Goal: Task Accomplishment & Management: Manage account settings

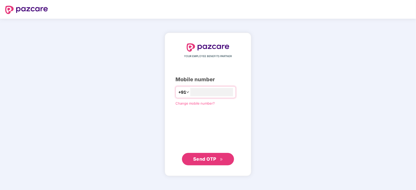
type input "**********"
click at [213, 158] on span "Send OTP" at bounding box center [204, 158] width 23 height 5
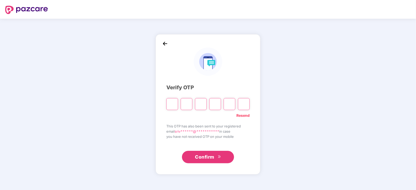
paste input "*"
type input "*"
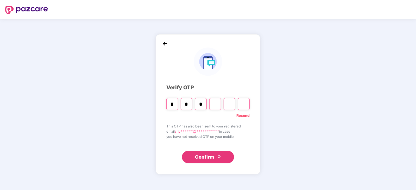
type input "*"
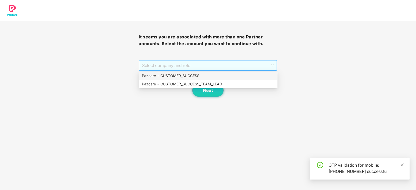
click at [270, 63] on span "Select company and role" at bounding box center [208, 66] width 132 height 10
click at [186, 73] on div "Pazcare - CUSTOMER_SUCCESS" at bounding box center [208, 76] width 132 height 6
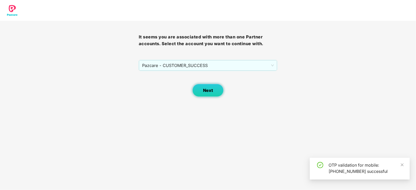
click at [207, 90] on span "Next" at bounding box center [208, 90] width 10 height 5
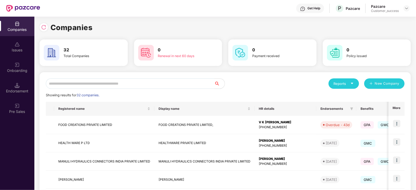
click at [109, 80] on input "text" at bounding box center [130, 84] width 168 height 10
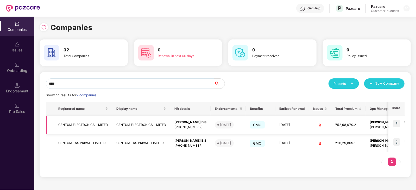
type input "****"
click at [397, 126] on img at bounding box center [396, 123] width 7 height 7
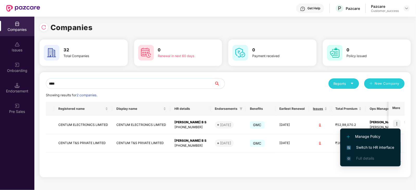
click at [382, 146] on span "Switch to HR interface" at bounding box center [370, 148] width 47 height 6
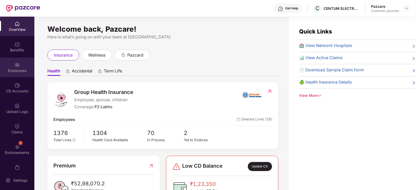
click at [15, 66] on img at bounding box center [17, 64] width 5 height 5
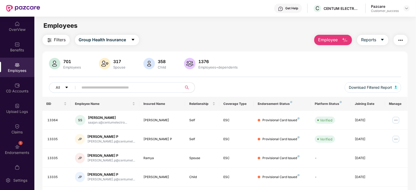
click at [129, 90] on input "text" at bounding box center [128, 88] width 93 height 8
paste input "******"
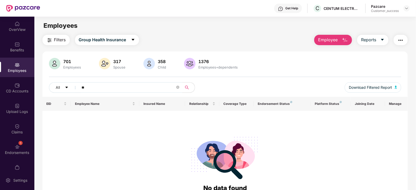
type input "*"
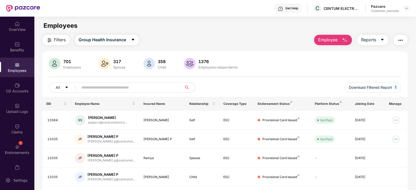
click at [107, 83] on span at bounding box center [128, 87] width 107 height 10
paste input "**********"
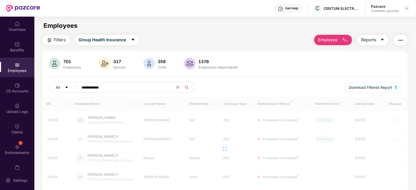
type input "**********"
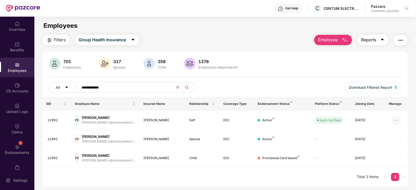
click at [382, 41] on icon "caret-down" at bounding box center [382, 40] width 4 height 4
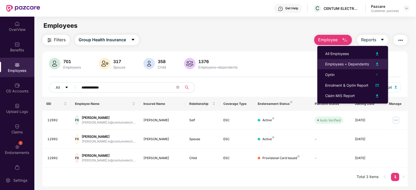
click at [364, 64] on div "Employees + Dependents" at bounding box center [347, 64] width 44 height 6
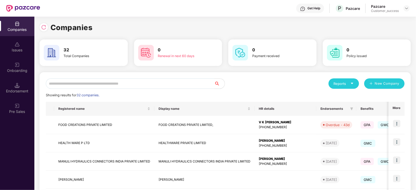
click at [99, 84] on input "text" at bounding box center [130, 84] width 168 height 10
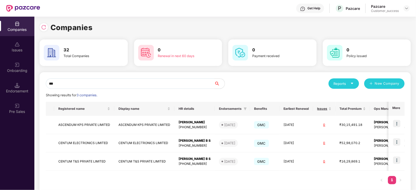
type input "***"
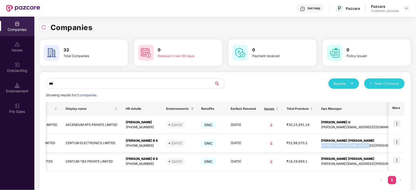
drag, startPoint x: 337, startPoint y: 146, endPoint x: 385, endPoint y: 144, distance: 48.4
click at [385, 144] on td "Shaik Mohamed Irshad Basha mohamed.basha@pazcare.com" at bounding box center [374, 144] width 114 height 18
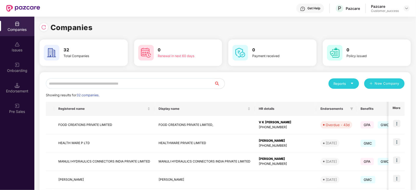
click at [95, 84] on input "text" at bounding box center [130, 84] width 168 height 10
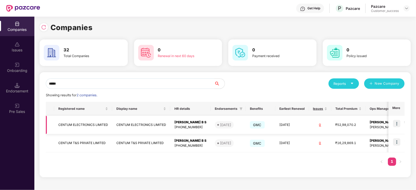
scroll to position [0, 34]
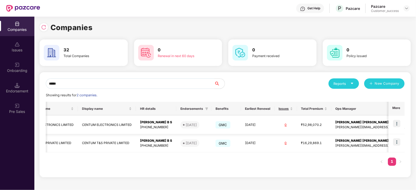
type input "*****"
drag, startPoint x: 335, startPoint y: 127, endPoint x: 386, endPoint y: 131, distance: 51.1
click at [386, 131] on td "Shaik Mohamed Irshad Basha mohamed.basha@pazcare.com" at bounding box center [388, 125] width 114 height 18
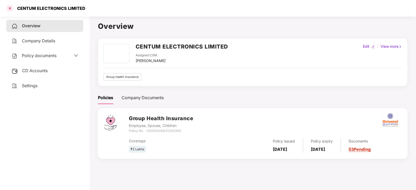
click at [10, 8] on div at bounding box center [10, 8] width 8 height 8
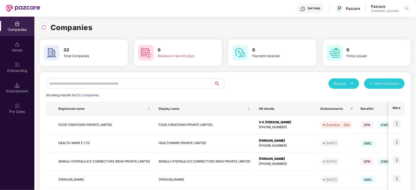
click at [64, 86] on input "text" at bounding box center [130, 84] width 168 height 10
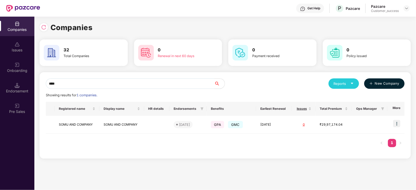
type input "****"
click at [384, 86] on span "New Company" at bounding box center [387, 83] width 25 height 5
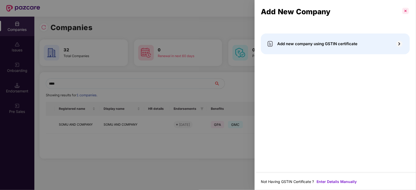
click at [406, 11] on p at bounding box center [405, 11] width 8 height 8
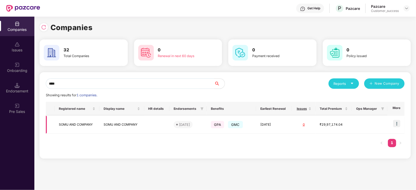
click at [397, 122] on img at bounding box center [396, 123] width 7 height 7
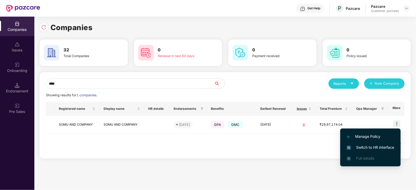
click at [380, 145] on span "Switch to HR interface" at bounding box center [370, 148] width 47 height 6
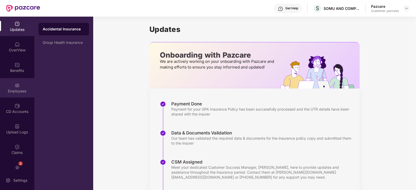
click at [13, 89] on div "Employees" at bounding box center [17, 91] width 34 height 5
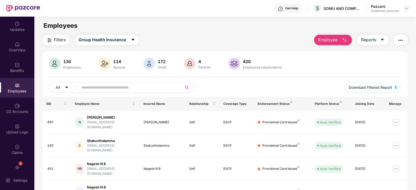
click at [101, 87] on input "text" at bounding box center [128, 88] width 93 height 8
paste input "**********"
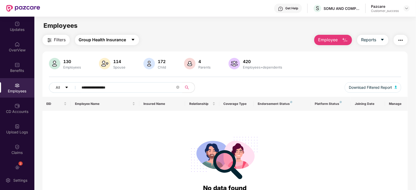
type input "**********"
click at [127, 45] on button "Group Health Insurance" at bounding box center [107, 40] width 64 height 10
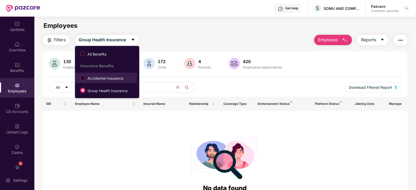
click at [114, 76] on span "Accidental Insurance" at bounding box center [105, 79] width 40 height 6
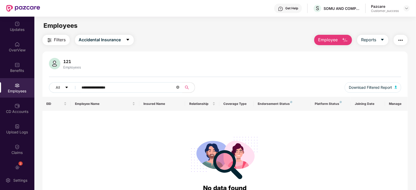
click at [178, 89] on span at bounding box center [177, 87] width 3 height 5
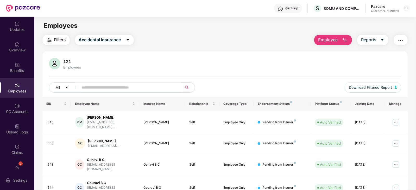
paste input "**********"
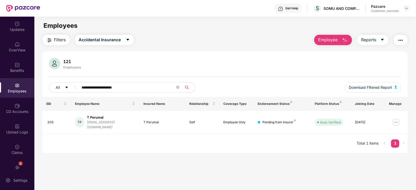
click at [82, 87] on input "**********" at bounding box center [128, 88] width 93 height 8
type input "**********"
click at [396, 120] on img at bounding box center [396, 122] width 8 height 8
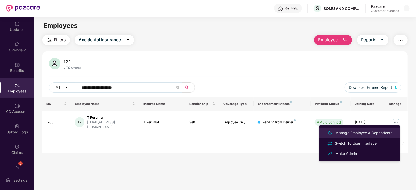
click at [371, 132] on div "Manage Employee & Dependents" at bounding box center [363, 133] width 59 height 6
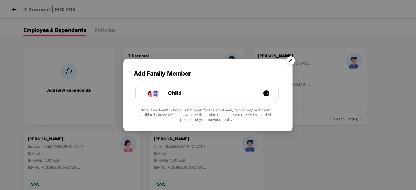
click at [293, 56] on img "Close" at bounding box center [290, 61] width 15 height 15
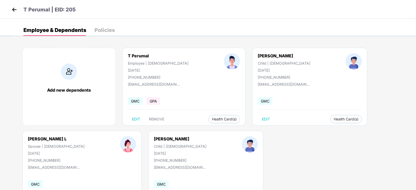
click at [14, 10] on img at bounding box center [14, 10] width 8 height 8
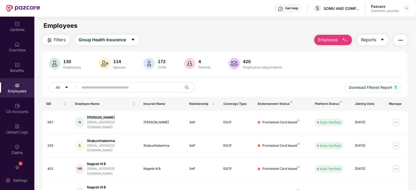
click at [108, 88] on input "text" at bounding box center [128, 88] width 93 height 8
paste input "******"
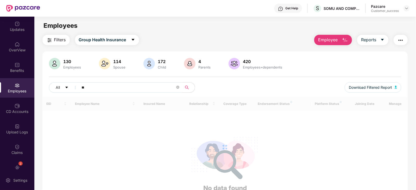
type input "*"
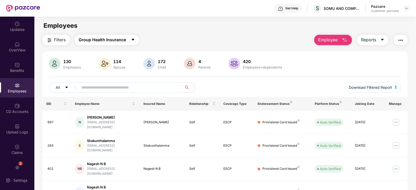
click at [134, 38] on icon "caret-down" at bounding box center [133, 40] width 4 height 4
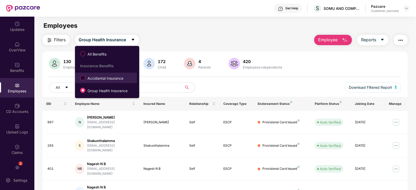
click at [108, 80] on span "Accidental Insurance" at bounding box center [105, 79] width 40 height 6
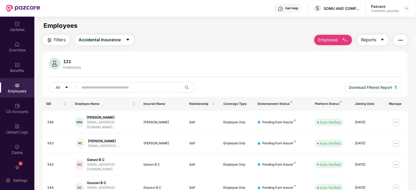
click at [106, 88] on input "text" at bounding box center [128, 88] width 93 height 8
paste input "*********"
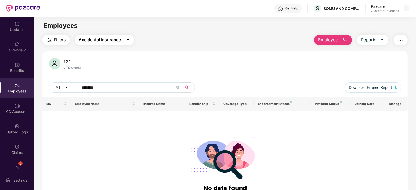
click at [126, 38] on icon "caret-down" at bounding box center [128, 40] width 4 height 4
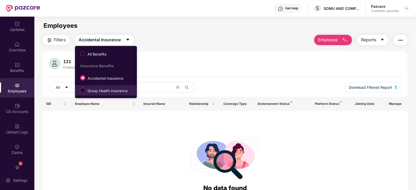
click at [103, 89] on span "Group Health Insurance" at bounding box center [107, 91] width 44 height 6
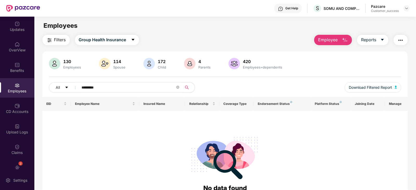
click at [128, 88] on input "*********" at bounding box center [128, 88] width 93 height 8
type input "*"
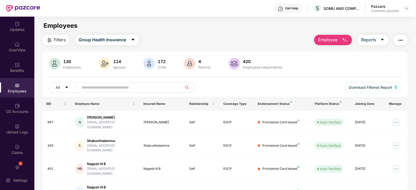
paste input "**********"
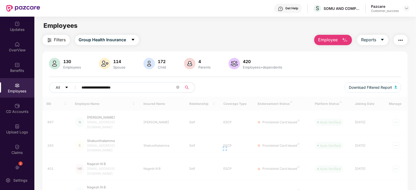
type input "**********"
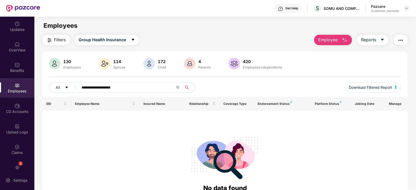
click at [82, 88] on input "**********" at bounding box center [128, 88] width 93 height 8
click at [177, 87] on icon "close-circle" at bounding box center [177, 87] width 3 height 3
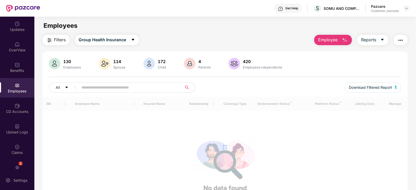
click at [129, 88] on input "text" at bounding box center [128, 88] width 93 height 8
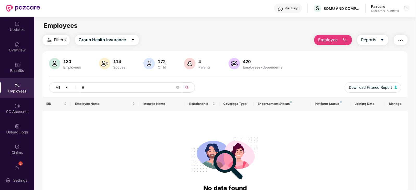
type input "*"
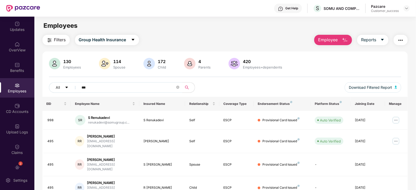
type input "***"
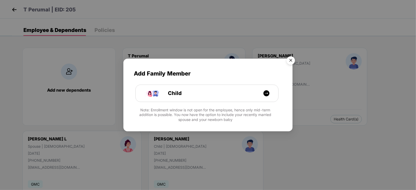
click at [291, 59] on img "Close" at bounding box center [290, 61] width 15 height 15
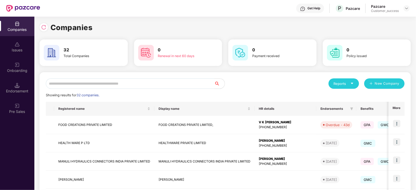
click at [65, 85] on input "text" at bounding box center [130, 84] width 168 height 10
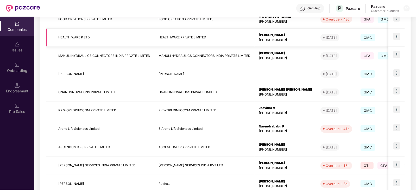
scroll to position [106, 0]
type input "****"
drag, startPoint x: 106, startPoint y: 142, endPoint x: 86, endPoint y: 141, distance: 19.8
click at [86, 141] on td "ASCENDUM KPS PRIVATE LIMITED" at bounding box center [104, 147] width 100 height 18
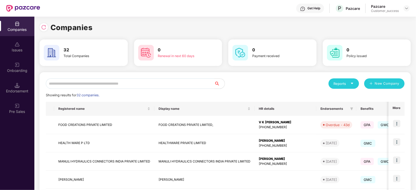
click at [73, 81] on input "text" at bounding box center [130, 84] width 168 height 10
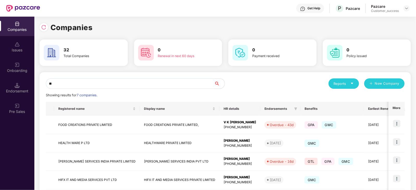
type input "*"
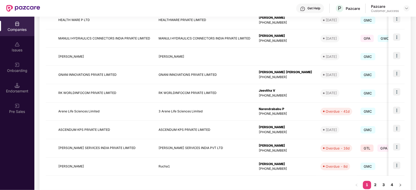
scroll to position [124, 0]
click at [376, 183] on link "2" at bounding box center [375, 185] width 8 height 8
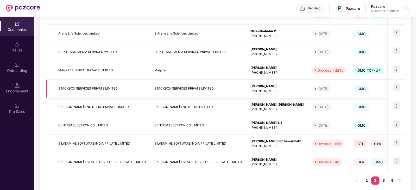
scroll to position [138, 0]
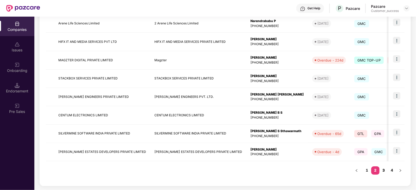
click at [384, 169] on link "3" at bounding box center [383, 171] width 8 height 8
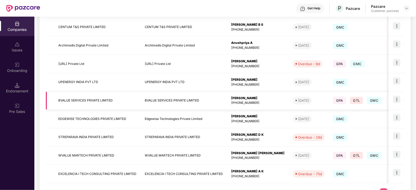
scroll to position [138, 0]
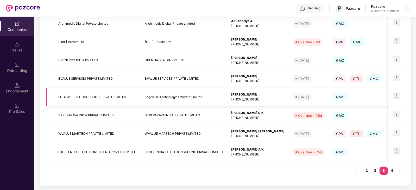
click at [397, 96] on img at bounding box center [396, 95] width 7 height 7
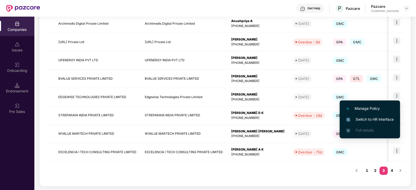
click at [372, 118] on span "Switch to HR interface" at bounding box center [369, 120] width 47 height 6
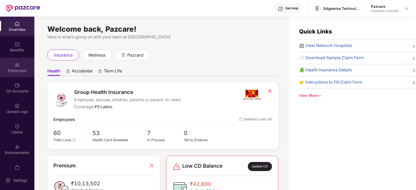
click at [16, 68] on div "Employees" at bounding box center [17, 70] width 34 height 5
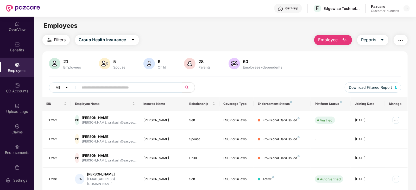
click at [108, 87] on input "text" at bounding box center [128, 88] width 93 height 8
paste input "*****"
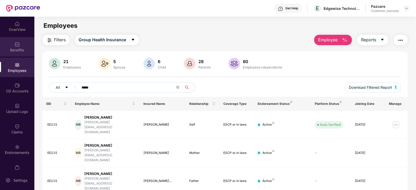
type input "*****"
click at [16, 48] on div "Benefits" at bounding box center [17, 50] width 34 height 5
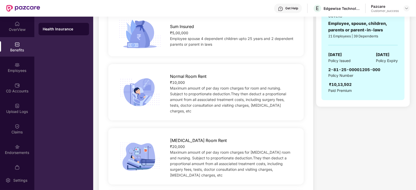
scroll to position [113, 0]
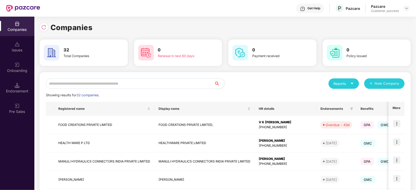
click at [91, 85] on input "text" at bounding box center [130, 84] width 168 height 10
type input "*"
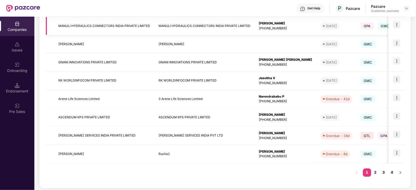
scroll to position [137, 0]
click at [384, 171] on link "3" at bounding box center [383, 172] width 8 height 8
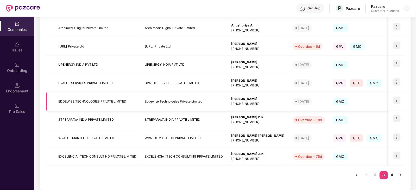
scroll to position [133, 0]
click at [398, 101] on img at bounding box center [396, 100] width 7 height 7
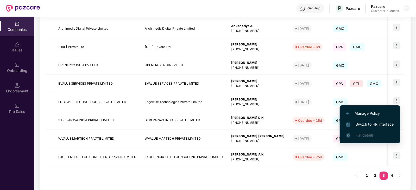
click at [381, 123] on span "Switch to HR interface" at bounding box center [369, 125] width 47 height 6
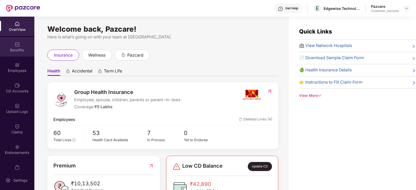
click at [18, 48] on div "Benefits" at bounding box center [17, 50] width 34 height 5
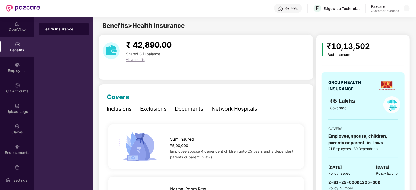
scroll to position [24, 0]
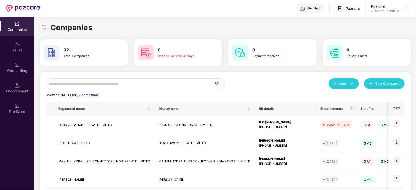
click at [75, 83] on input "text" at bounding box center [130, 84] width 168 height 10
type input "*"
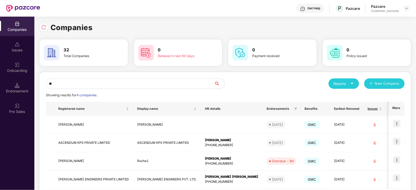
type input "*"
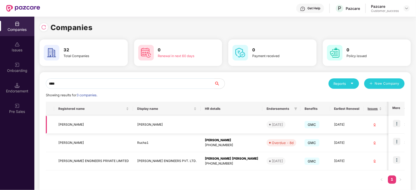
type input "****"
click at [399, 124] on img at bounding box center [396, 123] width 7 height 7
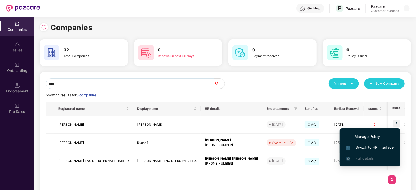
click at [370, 147] on span "Switch to HR interface" at bounding box center [369, 148] width 47 height 6
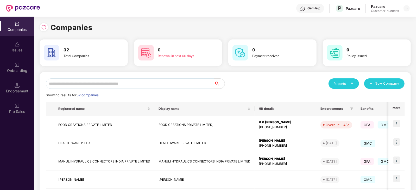
click at [107, 82] on input "text" at bounding box center [130, 84] width 168 height 10
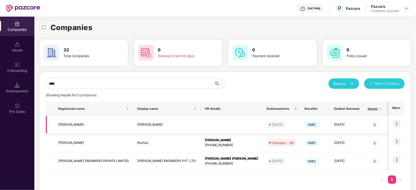
type input "****"
click at [304, 123] on span "GMC" at bounding box center [311, 124] width 15 height 7
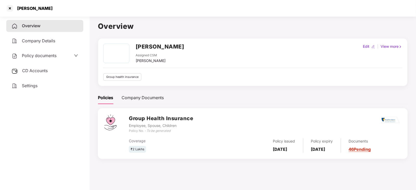
click at [366, 149] on link "46 Pending" at bounding box center [360, 149] width 22 height 5
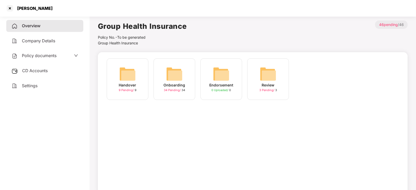
click at [169, 72] on img at bounding box center [174, 74] width 17 height 17
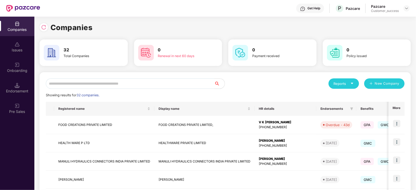
click at [83, 82] on input "text" at bounding box center [130, 84] width 168 height 10
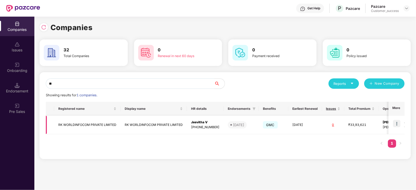
type input "**"
click at [396, 123] on img at bounding box center [396, 123] width 7 height 7
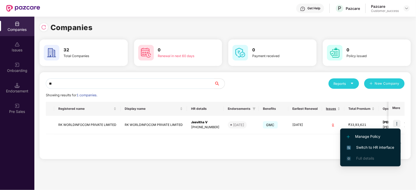
click at [376, 146] on span "Switch to HR interface" at bounding box center [370, 148] width 47 height 6
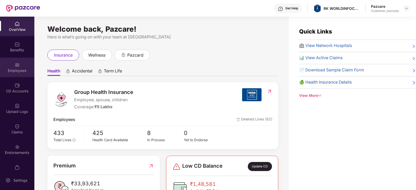
click at [19, 68] on div "Employees" at bounding box center [17, 68] width 34 height 20
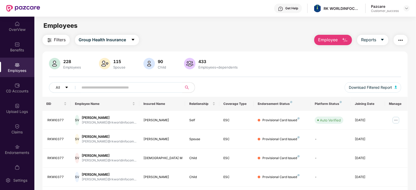
click at [100, 86] on input "text" at bounding box center [128, 88] width 93 height 8
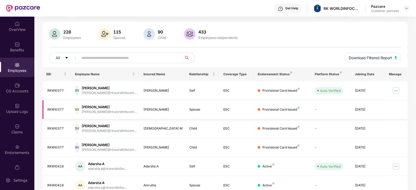
scroll to position [32, 0]
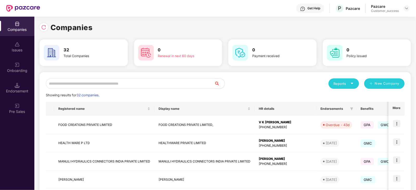
click at [97, 85] on input "text" at bounding box center [130, 84] width 168 height 10
click at [87, 86] on input "****" at bounding box center [130, 84] width 168 height 10
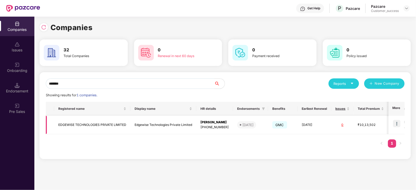
type input "*******"
click at [397, 122] on img at bounding box center [396, 123] width 7 height 7
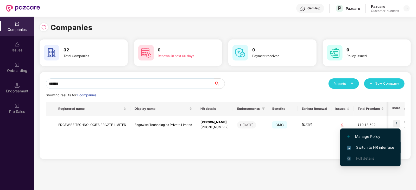
click at [372, 145] on span "Switch to HR interface" at bounding box center [370, 148] width 47 height 6
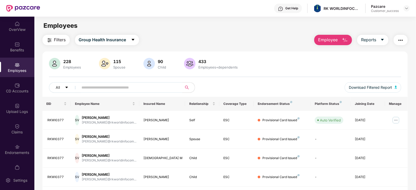
click at [104, 85] on input "text" at bounding box center [128, 88] width 93 height 8
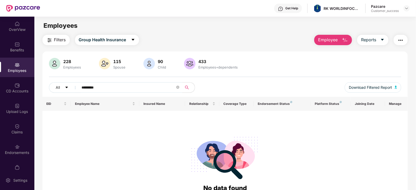
type input "**********"
click at [177, 87] on icon "close-circle" at bounding box center [177, 87] width 3 height 3
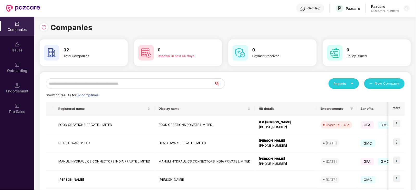
click at [111, 82] on input "text" at bounding box center [130, 84] width 168 height 10
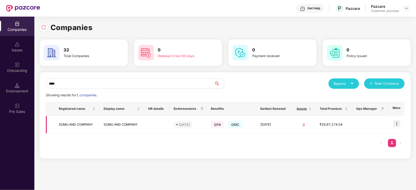
type input "****"
click at [398, 124] on img at bounding box center [396, 123] width 7 height 7
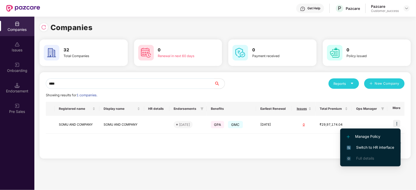
click at [388, 147] on span "Switch to HR interface" at bounding box center [370, 148] width 47 height 6
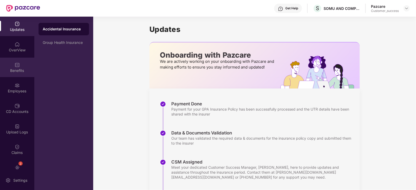
click at [19, 68] on div "Benefits" at bounding box center [17, 70] width 34 height 5
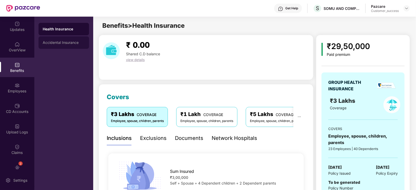
click at [66, 45] on div "Accidental Insurance" at bounding box center [64, 42] width 50 height 12
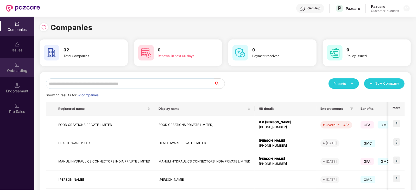
click at [19, 69] on div "Onboarding" at bounding box center [17, 70] width 34 height 5
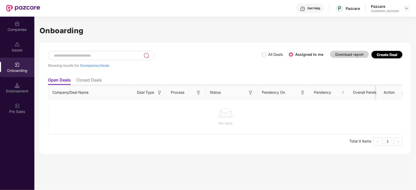
click at [302, 53] on label "Assigned to me" at bounding box center [309, 54] width 28 height 4
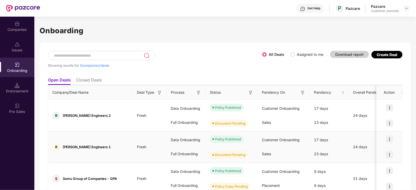
scroll to position [87, 0]
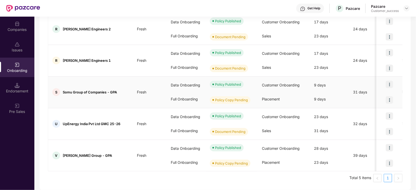
click at [389, 100] on img at bounding box center [389, 100] width 7 height 7
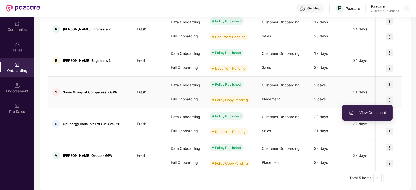
click at [378, 113] on span "View Document" at bounding box center [367, 113] width 37 height 6
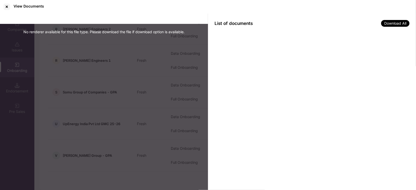
scroll to position [0, 0]
click at [6, 6] on div at bounding box center [7, 7] width 8 height 8
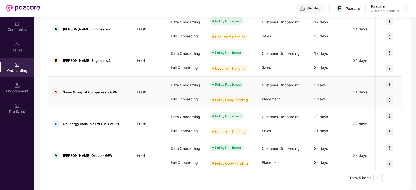
click at [390, 86] on img at bounding box center [389, 84] width 7 height 7
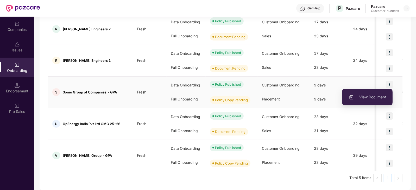
click at [371, 99] on span "View Document" at bounding box center [367, 97] width 37 height 6
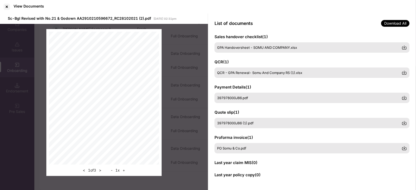
scroll to position [0, 0]
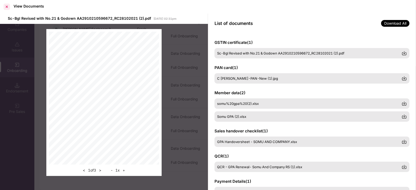
click at [7, 5] on div at bounding box center [7, 7] width 8 height 8
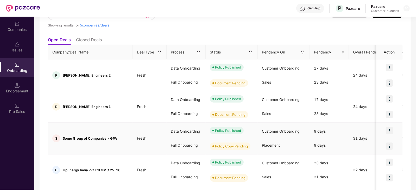
scroll to position [23, 0]
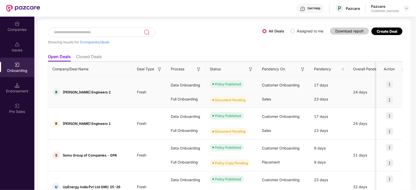
click at [387, 84] on img at bounding box center [389, 84] width 7 height 7
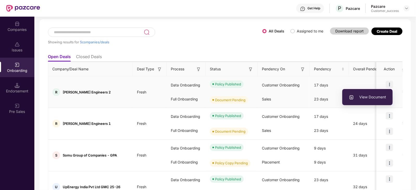
click at [376, 97] on span "View Document" at bounding box center [367, 97] width 37 height 6
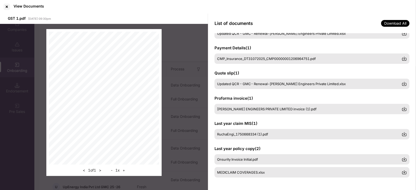
scroll to position [0, 0]
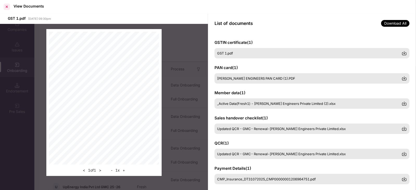
click at [8, 6] on div at bounding box center [7, 7] width 8 height 8
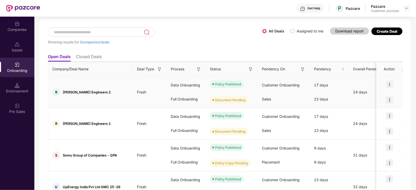
click at [388, 100] on img at bounding box center [389, 100] width 7 height 7
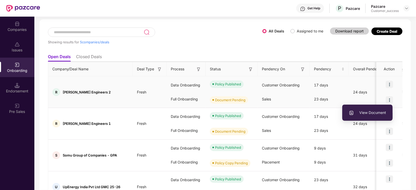
click at [373, 115] on span "View Document" at bounding box center [367, 113] width 37 height 6
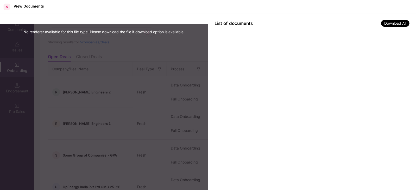
click at [7, 7] on div at bounding box center [7, 7] width 8 height 8
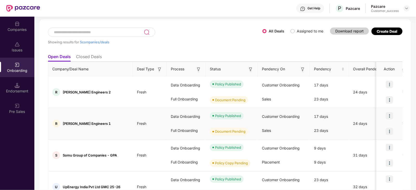
click at [387, 117] on img at bounding box center [389, 115] width 7 height 7
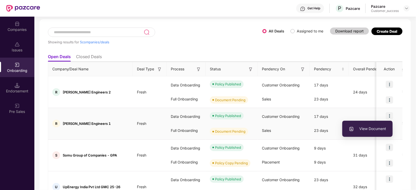
click at [378, 131] on span "View Document" at bounding box center [367, 129] width 37 height 6
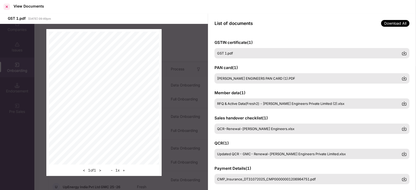
click at [6, 5] on div at bounding box center [7, 7] width 8 height 8
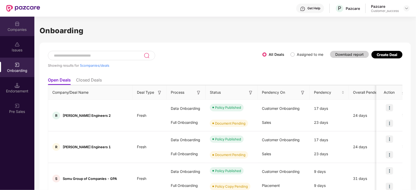
drag, startPoint x: 37, startPoint y: 35, endPoint x: 14, endPoint y: 26, distance: 25.1
click at [14, 26] on div "Companies" at bounding box center [17, 27] width 34 height 20
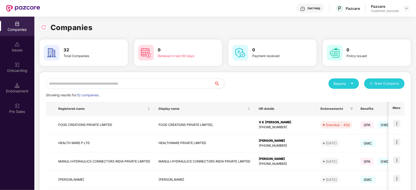
click at [142, 83] on input "text" at bounding box center [130, 84] width 168 height 10
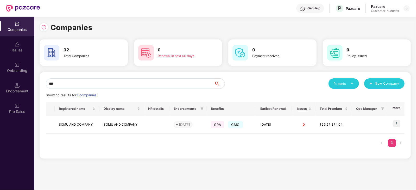
type input "***"
click at [396, 123] on img at bounding box center [396, 123] width 7 height 7
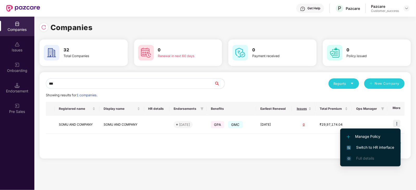
click at [378, 147] on span "Switch to HR interface" at bounding box center [370, 148] width 47 height 6
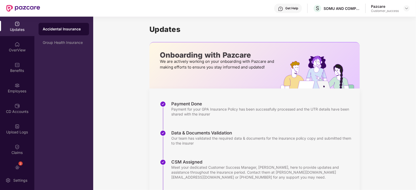
click at [287, 6] on div "Get Help" at bounding box center [291, 8] width 13 height 4
click at [366, 22] on div "Updates Onboarding with Pazcare We are actively working on your onboarding with…" at bounding box center [254, 135] width 323 height 236
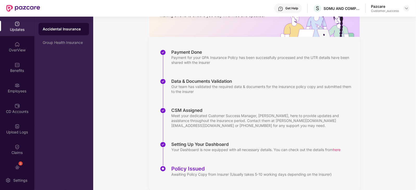
scroll to position [62, 0]
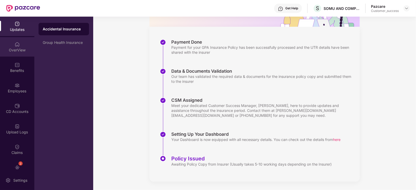
click at [15, 49] on div "OverView" at bounding box center [17, 50] width 34 height 5
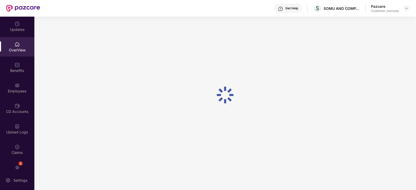
scroll to position [17, 0]
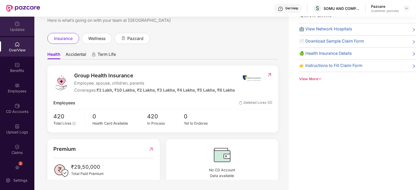
click at [16, 27] on div "Updates" at bounding box center [17, 29] width 34 height 5
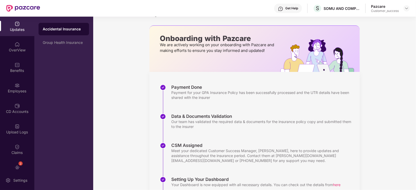
scroll to position [62, 0]
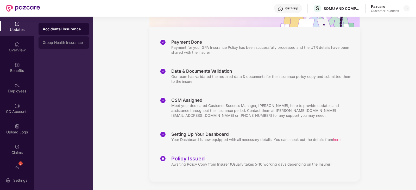
click at [68, 44] on div "Group Health Insurance" at bounding box center [64, 43] width 42 height 4
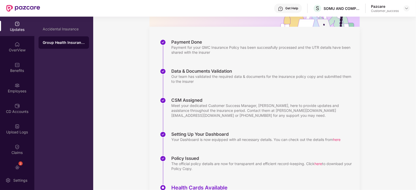
scroll to position [0, 0]
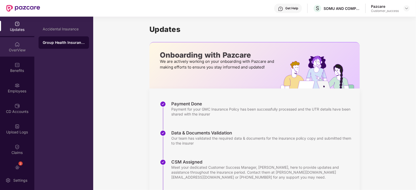
click at [8, 46] on div "OverView" at bounding box center [17, 47] width 34 height 20
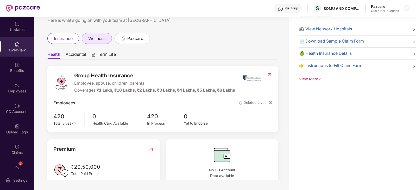
click at [101, 39] on span "wellness" at bounding box center [96, 38] width 17 height 7
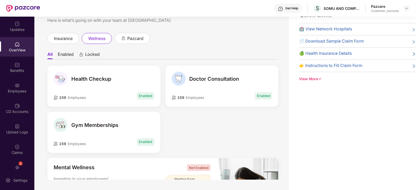
click at [326, 30] on span "🏥 View Network Hospitals" at bounding box center [325, 29] width 53 height 7
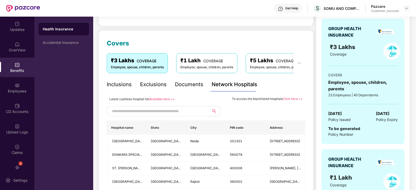
scroll to position [54, 0]
click at [119, 85] on div "Inclusions" at bounding box center [119, 85] width 25 height 8
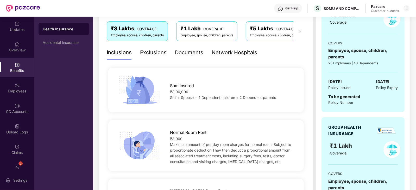
scroll to position [86, 0]
click at [230, 53] on div "Network Hospitals" at bounding box center [235, 52] width 46 height 8
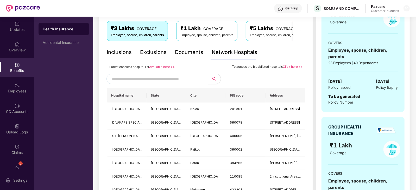
click at [164, 67] on link "Available here >>" at bounding box center [162, 67] width 26 height 4
click at [292, 66] on link "Click here >>" at bounding box center [293, 67] width 20 height 4
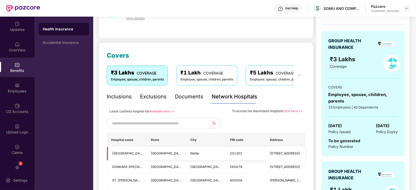
scroll to position [44, 0]
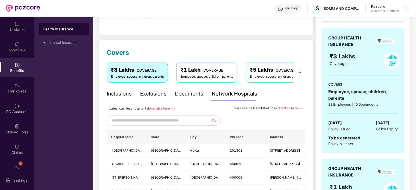
click at [189, 94] on div "Documents" at bounding box center [189, 94] width 28 height 8
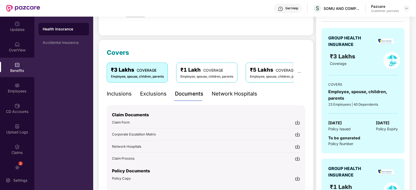
click at [122, 92] on div "Inclusions" at bounding box center [119, 94] width 25 height 8
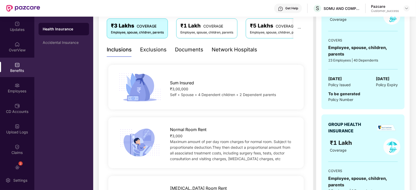
scroll to position [89, 0]
click at [230, 48] on div "Network Hospitals" at bounding box center [235, 50] width 46 height 8
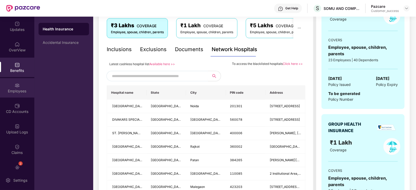
click at [22, 88] on div "Employees" at bounding box center [17, 88] width 34 height 20
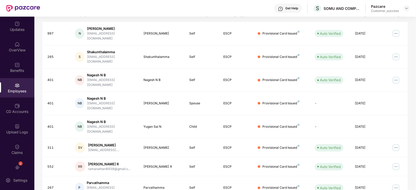
scroll to position [0, 0]
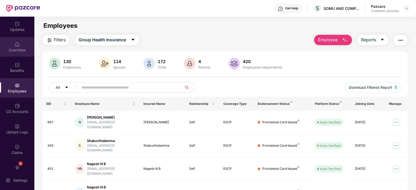
click at [16, 48] on div "OverView" at bounding box center [17, 50] width 34 height 5
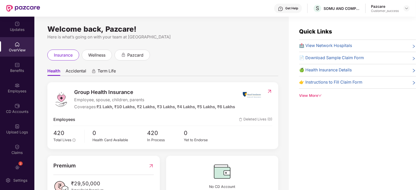
click at [330, 71] on span "🍏 Health Insurance Details" at bounding box center [325, 70] width 53 height 7
click at [17, 68] on div "Benefits" at bounding box center [17, 70] width 34 height 5
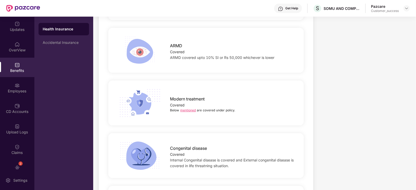
scroll to position [1046, 0]
click at [189, 108] on link "mentioned" at bounding box center [188, 110] width 16 height 4
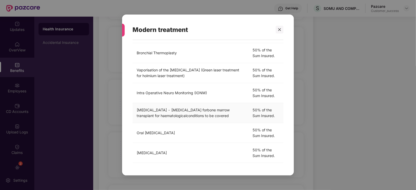
scroll to position [0, 0]
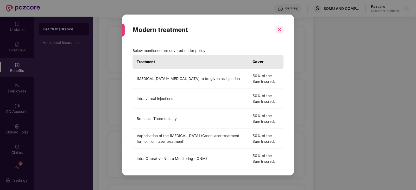
click at [280, 29] on icon "close" at bounding box center [280, 30] width 4 height 4
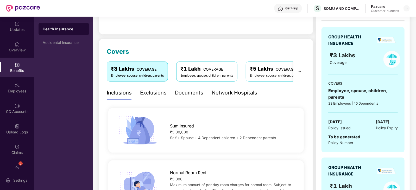
scroll to position [57, 0]
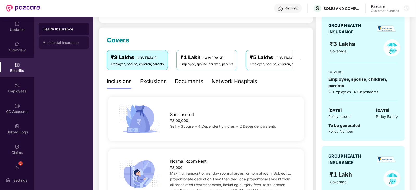
click at [69, 43] on div "Accidental Insurance" at bounding box center [64, 43] width 42 height 4
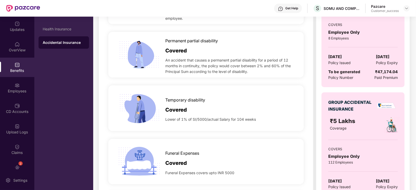
scroll to position [229, 0]
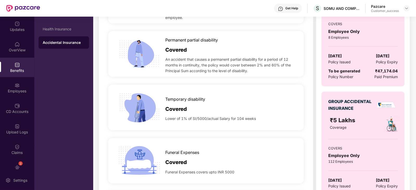
click at [184, 118] on span "Lower of 1% of SI/5000/actual Salary for 104 weeks" at bounding box center [210, 119] width 91 height 6
click at [265, 117] on div "Lower of 1% of SI/5000/actual Salary for 104 weeks" at bounding box center [230, 117] width 130 height 8
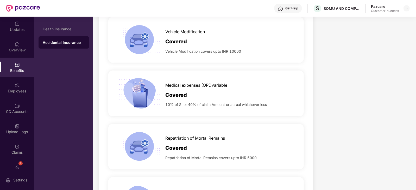
scroll to position [512, 0]
drag, startPoint x: 197, startPoint y: 103, endPoint x: 168, endPoint y: 90, distance: 31.6
click at [168, 90] on div "Covered" at bounding box center [230, 93] width 130 height 11
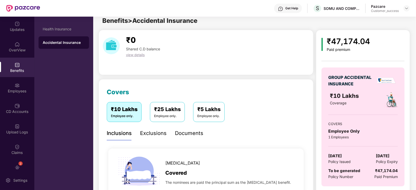
scroll to position [4, 0]
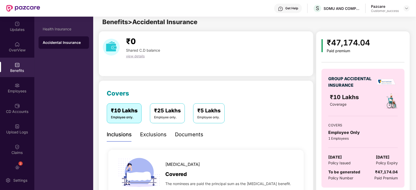
click at [152, 133] on div "Exclusions" at bounding box center [153, 135] width 27 height 8
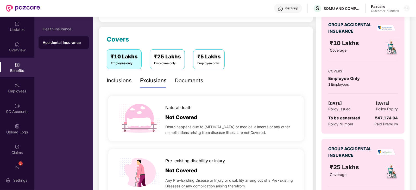
scroll to position [58, 0]
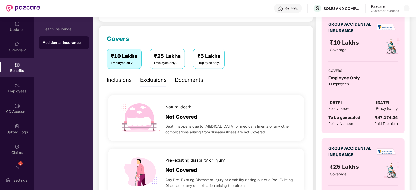
click at [193, 79] on div "Documents" at bounding box center [189, 80] width 28 height 8
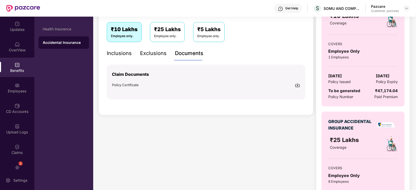
scroll to position [86, 0]
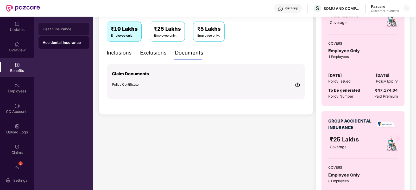
click at [60, 30] on div "Health Insurance" at bounding box center [64, 29] width 42 height 4
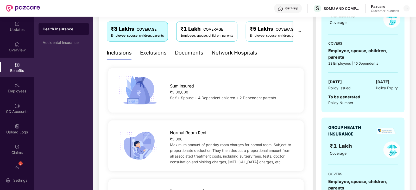
click at [192, 52] on div "Documents" at bounding box center [189, 53] width 28 height 8
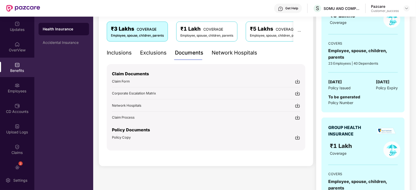
click at [297, 136] on img at bounding box center [297, 137] width 5 height 5
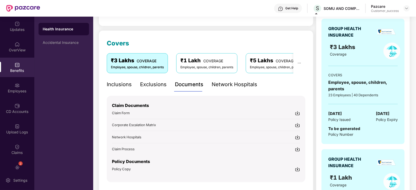
scroll to position [0, 0]
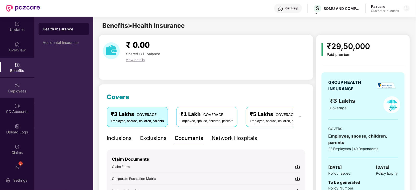
click at [20, 88] on div "Employees" at bounding box center [17, 88] width 34 height 20
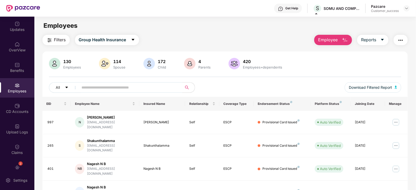
click at [99, 90] on input "text" at bounding box center [128, 88] width 93 height 8
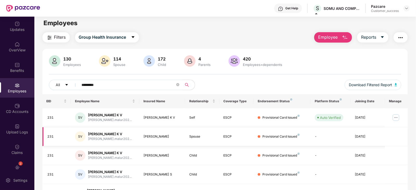
scroll to position [2, 0]
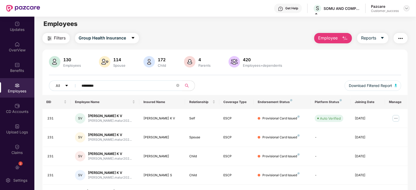
type input "*********"
click at [406, 8] on img at bounding box center [406, 8] width 4 height 4
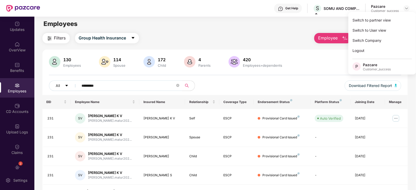
click at [114, 85] on input "*********" at bounding box center [128, 86] width 93 height 8
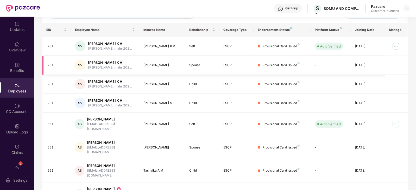
scroll to position [110, 0]
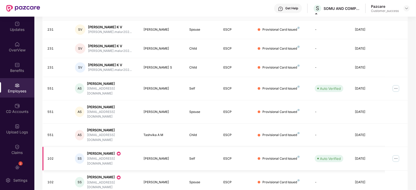
click at [395, 155] on img at bounding box center [396, 159] width 8 height 8
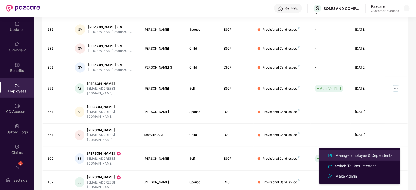
click at [361, 156] on div "Manage Employee & Dependents" at bounding box center [363, 156] width 59 height 6
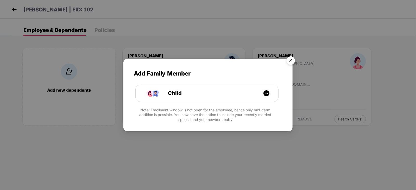
click at [289, 59] on img "Close" at bounding box center [290, 61] width 15 height 15
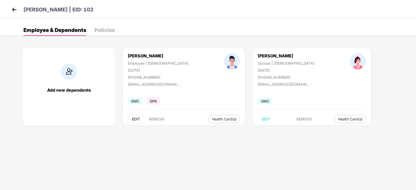
click at [136, 119] on span "EDIT" at bounding box center [136, 119] width 8 height 4
select select "****"
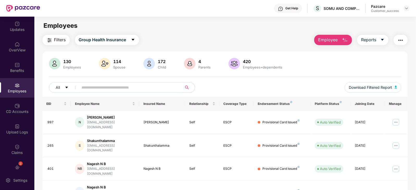
click at [140, 86] on input "text" at bounding box center [128, 88] width 93 height 8
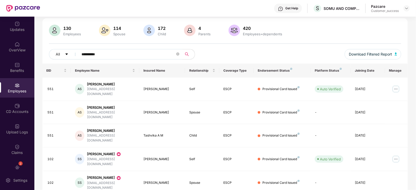
scroll to position [34, 0]
click at [397, 155] on img at bounding box center [396, 159] width 8 height 8
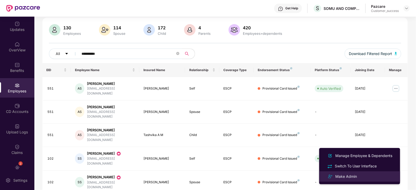
click at [345, 175] on div "Make Admin" at bounding box center [346, 177] width 24 height 6
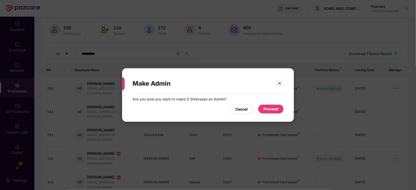
click at [273, 111] on div "Proceed" at bounding box center [270, 109] width 15 height 6
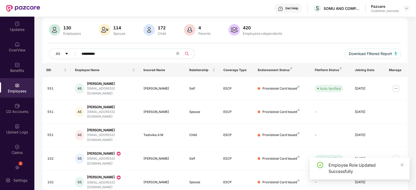
click at [113, 55] on input "**********" at bounding box center [128, 54] width 93 height 8
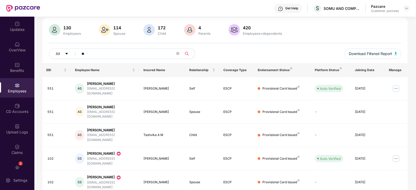
type input "*"
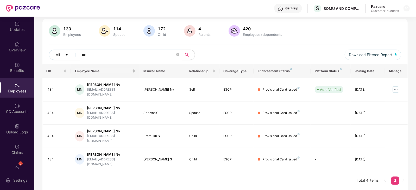
scroll to position [17, 0]
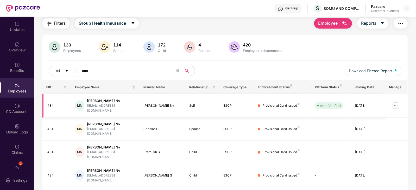
click at [397, 102] on img at bounding box center [396, 106] width 8 height 8
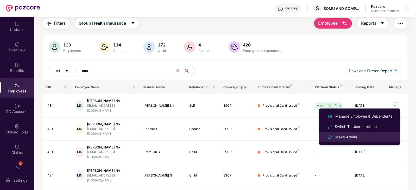
click at [346, 139] on div "Make Admin" at bounding box center [346, 138] width 24 height 6
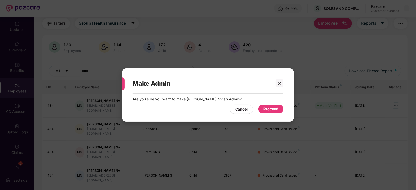
click at [274, 111] on div "Proceed" at bounding box center [270, 109] width 15 height 6
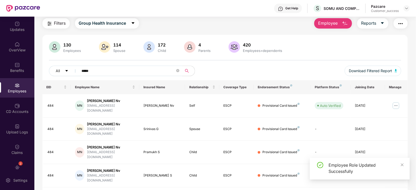
click at [119, 72] on input "*****" at bounding box center [128, 71] width 93 height 8
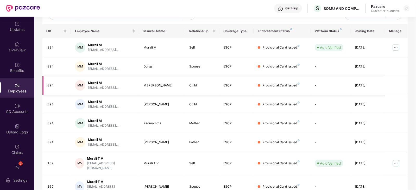
scroll to position [26, 0]
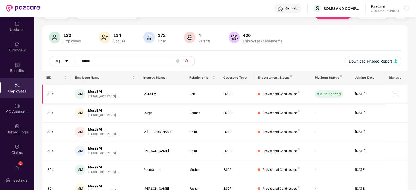
click at [397, 93] on img at bounding box center [396, 94] width 8 height 8
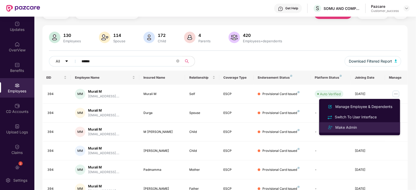
click at [343, 126] on div "Make Admin" at bounding box center [346, 128] width 24 height 6
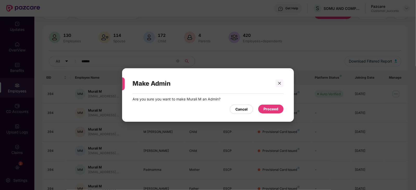
click at [269, 108] on div "Proceed" at bounding box center [270, 109] width 15 height 6
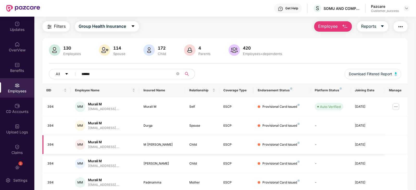
scroll to position [11, 0]
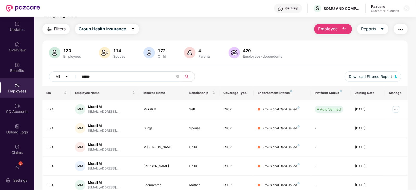
click at [108, 77] on input "******" at bounding box center [128, 77] width 93 height 8
type input "*"
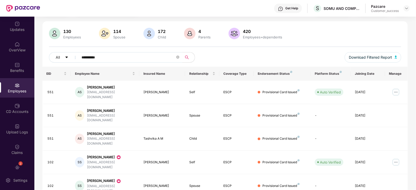
scroll to position [34, 0]
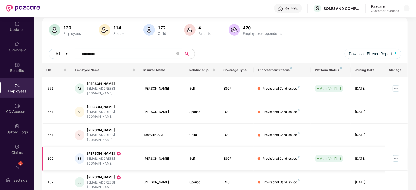
type input "**********"
click at [396, 155] on img at bounding box center [396, 159] width 8 height 8
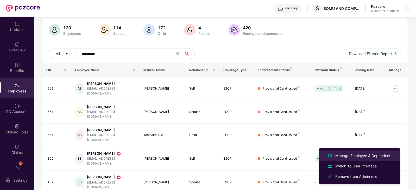
click at [370, 155] on div "Manage Employee & Dependents" at bounding box center [363, 156] width 59 height 6
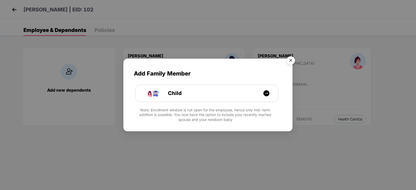
click at [292, 60] on img "Close" at bounding box center [290, 61] width 15 height 15
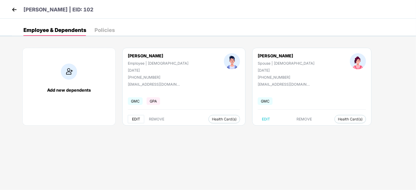
click at [135, 119] on span "EDIT" at bounding box center [136, 119] width 8 height 4
select select "****"
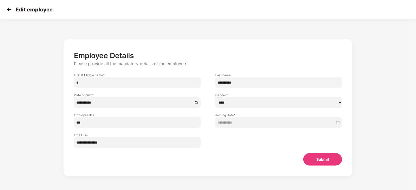
drag, startPoint x: 122, startPoint y: 143, endPoint x: 75, endPoint y: 144, distance: 46.8
click at [75, 144] on input "**********" at bounding box center [137, 143] width 127 height 10
paste input "*********"
type input "**********"
click at [323, 159] on button "Submit" at bounding box center [322, 160] width 39 height 12
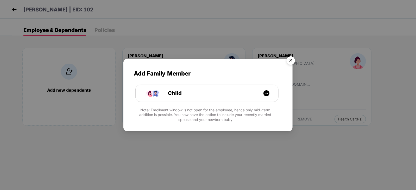
click at [292, 59] on img "Close" at bounding box center [290, 61] width 15 height 15
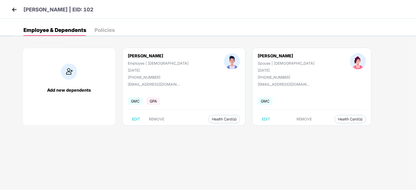
click at [13, 10] on img at bounding box center [14, 10] width 8 height 8
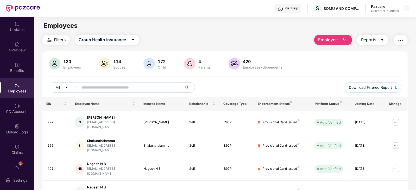
click at [94, 86] on input "text" at bounding box center [128, 88] width 93 height 8
paste input "**********"
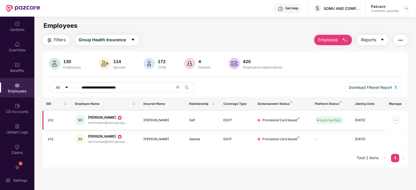
click at [395, 119] on img at bounding box center [396, 120] width 8 height 8
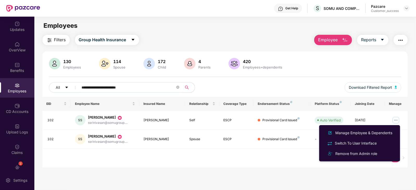
click at [323, 174] on main "**********" at bounding box center [224, 112] width 381 height 190
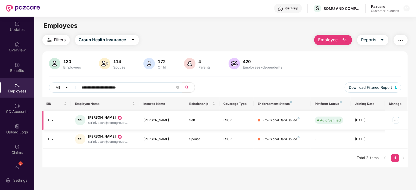
click at [393, 117] on img at bounding box center [396, 120] width 8 height 8
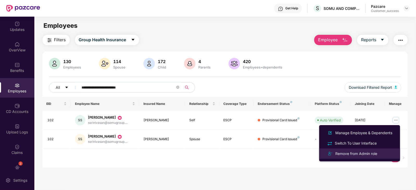
click at [354, 152] on div "Remove from Admin role" at bounding box center [356, 154] width 44 height 6
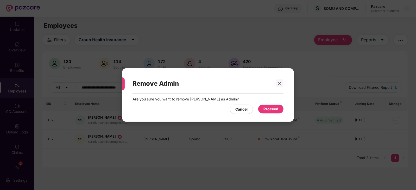
click at [273, 108] on div "Proceed" at bounding box center [270, 109] width 15 height 6
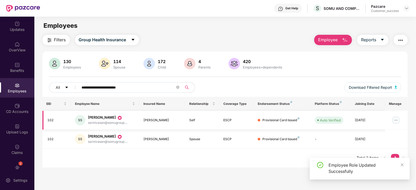
click at [395, 119] on img at bounding box center [396, 120] width 8 height 8
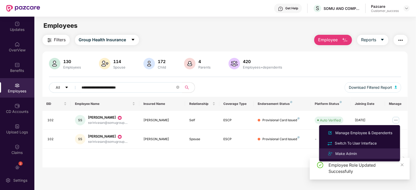
click at [347, 154] on div "Make Admin" at bounding box center [346, 154] width 24 height 6
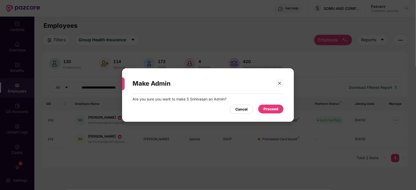
click at [273, 110] on div "Proceed" at bounding box center [270, 109] width 15 height 6
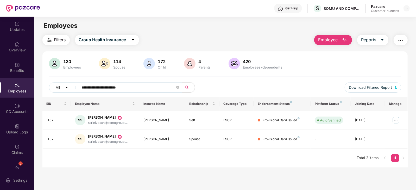
click at [143, 87] on input "**********" at bounding box center [128, 88] width 93 height 8
click at [145, 88] on input "**********" at bounding box center [128, 88] width 93 height 8
type input "*"
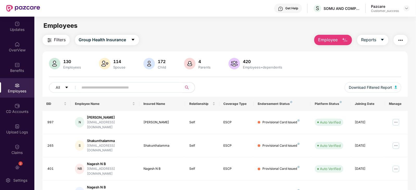
click at [332, 41] on span "Employee" at bounding box center [328, 40] width 20 height 7
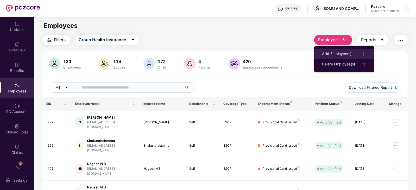
click at [341, 52] on div "Add Employee(s)" at bounding box center [336, 54] width 29 height 6
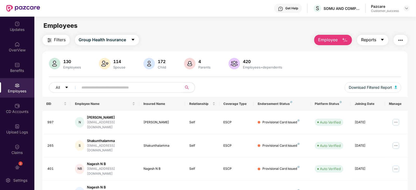
click at [380, 40] on icon "caret-down" at bounding box center [382, 40] width 4 height 4
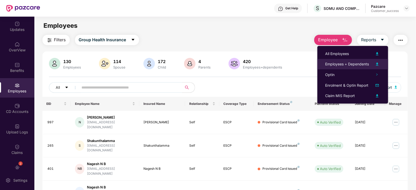
click at [377, 63] on img at bounding box center [377, 64] width 6 height 6
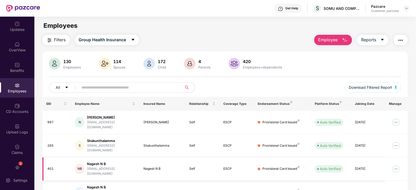
click at [395, 165] on img at bounding box center [396, 169] width 8 height 8
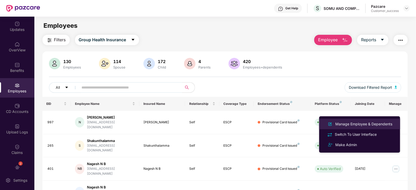
click at [363, 124] on div "Manage Employee & Dependents" at bounding box center [363, 125] width 59 height 6
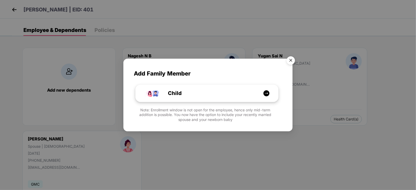
click at [265, 91] on img at bounding box center [266, 93] width 7 height 7
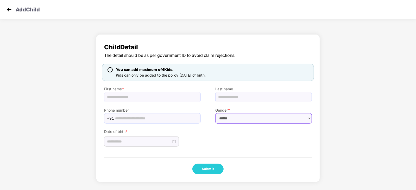
click at [306, 118] on select "****** **** ******" at bounding box center [263, 118] width 97 height 10
click at [136, 138] on div at bounding box center [141, 142] width 75 height 10
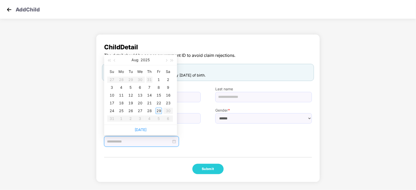
type input "**********"
click at [114, 60] on span "button" at bounding box center [115, 60] width 3 height 3
type input "**********"
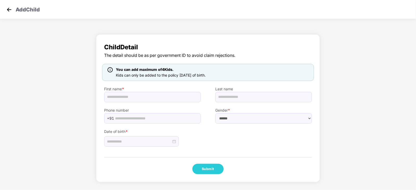
click at [260, 140] on div "Date of birth *" at bounding box center [208, 135] width 222 height 23
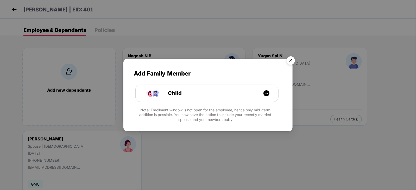
click at [290, 58] on img "Close" at bounding box center [290, 61] width 15 height 15
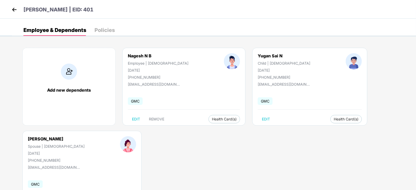
click at [12, 10] on img at bounding box center [14, 10] width 8 height 8
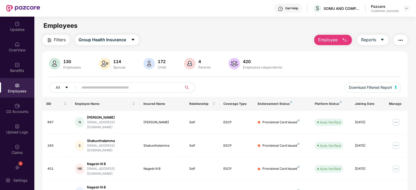
click at [337, 40] on span "Employee" at bounding box center [328, 40] width 20 height 7
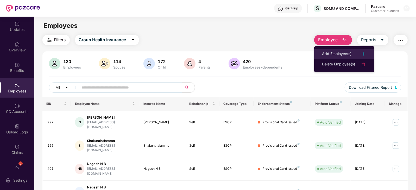
click at [336, 53] on div "Add Employee(s)" at bounding box center [336, 54] width 29 height 6
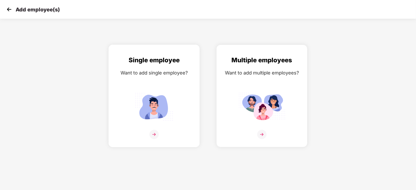
click at [155, 139] on img at bounding box center [153, 134] width 9 height 9
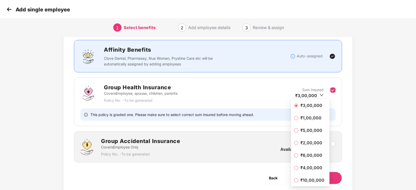
scroll to position [49, 0]
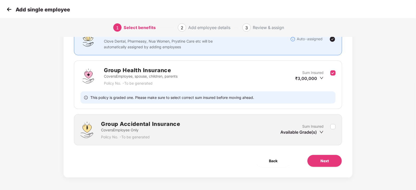
click at [336, 125] on div "Group Accidental Insurance Covers Employee Only Policy No. - To be generated Su…" at bounding box center [208, 129] width 268 height 31
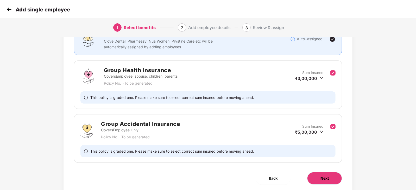
click at [325, 177] on span "Next" at bounding box center [324, 179] width 8 height 6
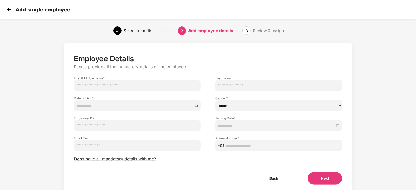
click at [9, 10] on img at bounding box center [9, 9] width 8 height 8
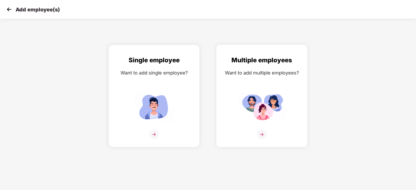
click at [261, 139] on img at bounding box center [261, 134] width 9 height 9
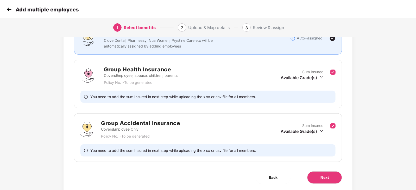
scroll to position [52, 0]
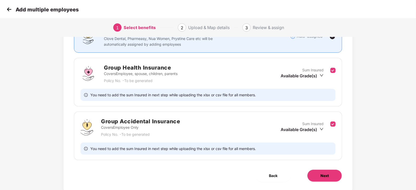
click at [321, 175] on span "Next" at bounding box center [324, 176] width 8 height 6
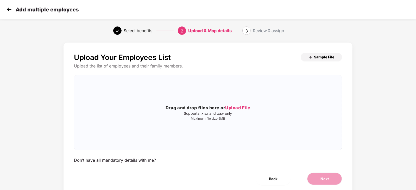
click at [319, 57] on span "Sample File" at bounding box center [324, 57] width 20 height 5
click at [10, 11] on img at bounding box center [9, 9] width 8 height 8
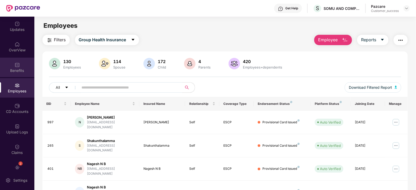
click at [18, 69] on div "Benefits" at bounding box center [17, 70] width 34 height 5
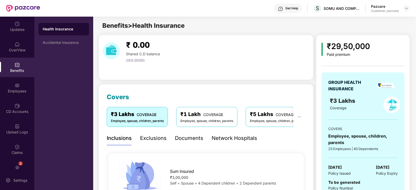
click at [228, 138] on div "Network Hospitals" at bounding box center [235, 139] width 46 height 8
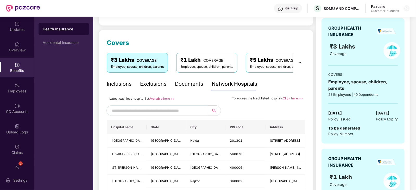
scroll to position [56, 0]
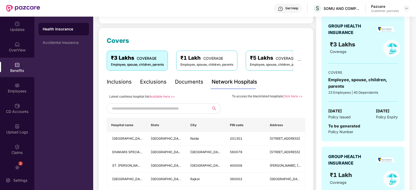
click at [158, 97] on link "Available here >>" at bounding box center [162, 97] width 26 height 4
click at [124, 80] on div "Inclusions" at bounding box center [119, 82] width 25 height 8
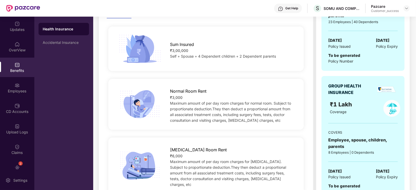
scroll to position [0, 0]
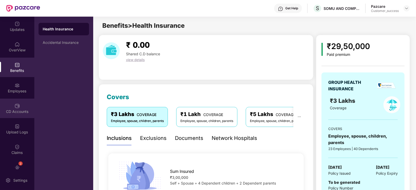
click at [15, 107] on img at bounding box center [17, 106] width 5 height 5
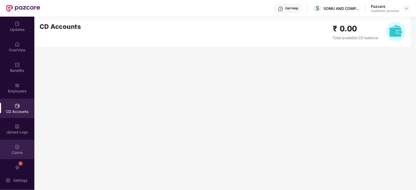
click at [19, 150] on div "Claims" at bounding box center [17, 152] width 34 height 5
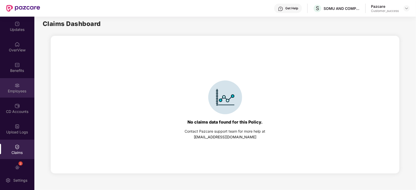
click at [14, 89] on div "Employees" at bounding box center [17, 91] width 34 height 5
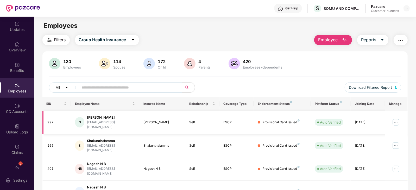
click at [397, 120] on img at bounding box center [396, 122] width 8 height 8
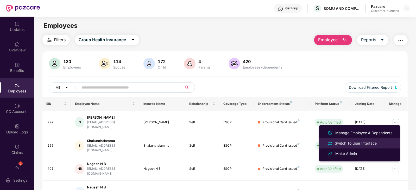
click at [367, 144] on div "Switch To User Interface" at bounding box center [356, 144] width 44 height 6
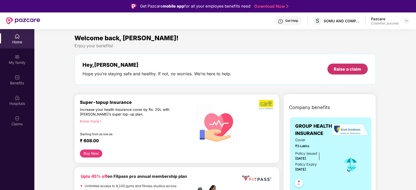
click at [343, 69] on div "Raise a claim" at bounding box center [347, 69] width 27 height 6
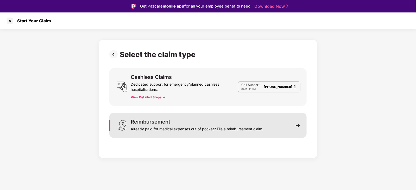
click at [167, 123] on div "Reimbursement" at bounding box center [151, 121] width 40 height 5
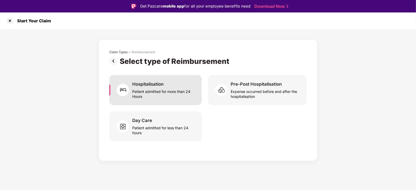
click at [148, 85] on div "Hospitalisation" at bounding box center [147, 84] width 31 height 6
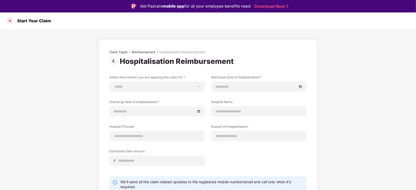
click at [9, 21] on div at bounding box center [10, 21] width 8 height 8
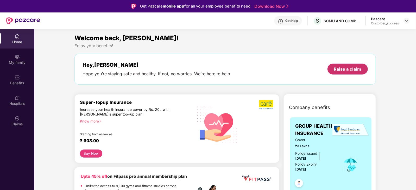
click at [343, 67] on div "Raise a claim" at bounding box center [347, 69] width 27 height 6
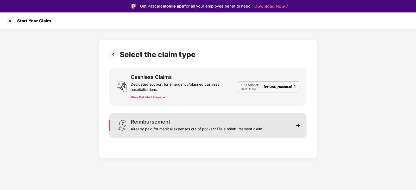
click at [173, 126] on div "Already paid for medical expenses out of pocket? File a reimbursement claim." at bounding box center [197, 128] width 132 height 7
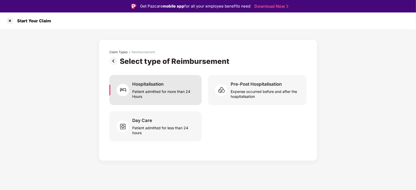
click at [155, 94] on div "Patient admitted for more than 24 Hours" at bounding box center [163, 93] width 63 height 12
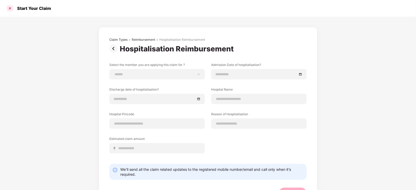
click at [9, 8] on div at bounding box center [10, 8] width 8 height 8
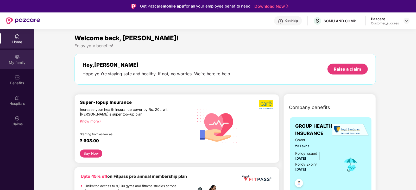
click at [19, 62] on div "My family" at bounding box center [17, 62] width 34 height 5
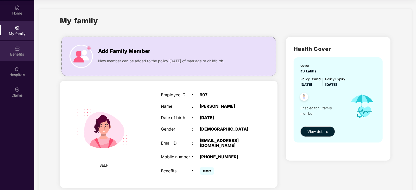
click at [19, 54] on div "Benefits" at bounding box center [17, 54] width 34 height 5
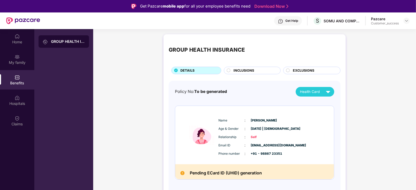
scroll to position [29, 0]
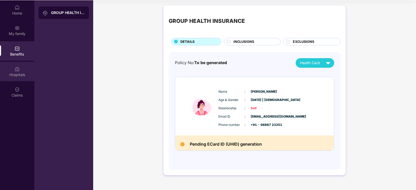
click at [18, 72] on div "Hospitals" at bounding box center [17, 72] width 34 height 20
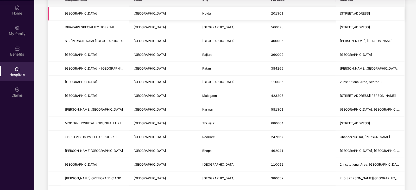
scroll to position [0, 0]
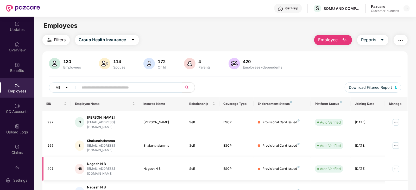
click at [396, 165] on img at bounding box center [396, 169] width 8 height 8
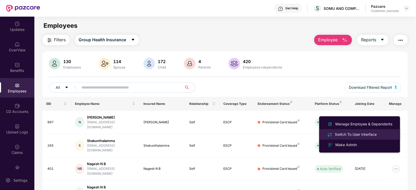
click at [358, 131] on li "Switch To User Interface" at bounding box center [359, 135] width 81 height 10
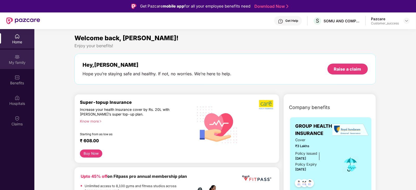
click at [22, 66] on div "My family" at bounding box center [17, 60] width 34 height 20
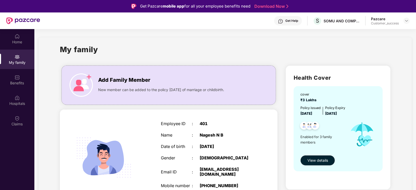
scroll to position [46, 0]
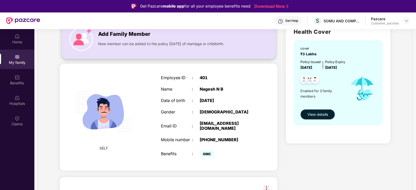
click at [93, 40] on img at bounding box center [80, 39] width 23 height 23
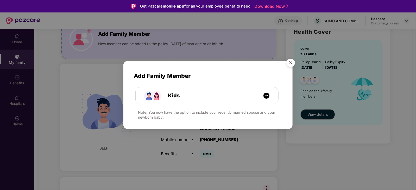
click at [291, 64] on img "Close" at bounding box center [290, 63] width 15 height 15
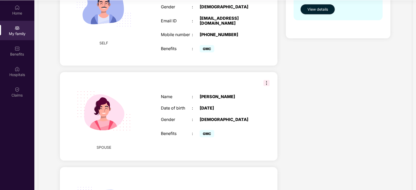
scroll to position [0, 0]
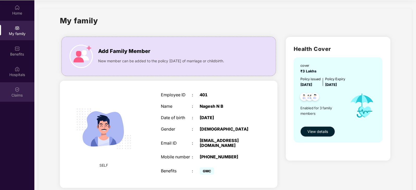
click at [17, 94] on div "Claims" at bounding box center [17, 95] width 34 height 5
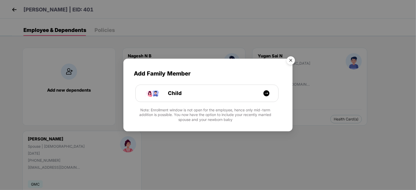
click at [290, 58] on img "Close" at bounding box center [290, 61] width 15 height 15
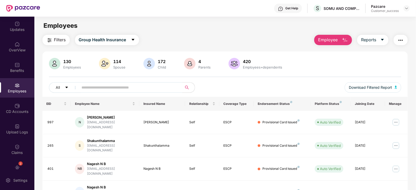
click at [100, 86] on input "text" at bounding box center [128, 88] width 93 height 8
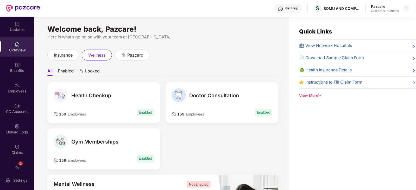
scroll to position [0, 0]
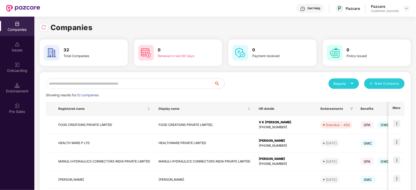
click at [79, 85] on input "text" at bounding box center [130, 84] width 168 height 10
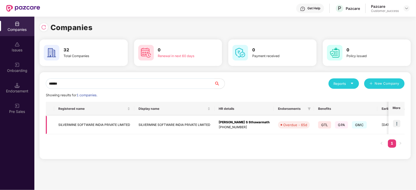
type input "******"
click at [395, 124] on img at bounding box center [396, 123] width 7 height 7
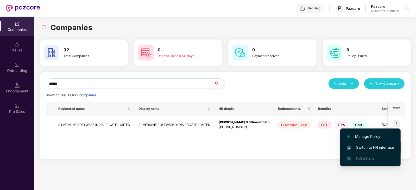
click at [383, 147] on span "Switch to HR interface" at bounding box center [370, 148] width 47 height 6
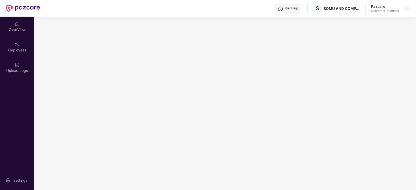
scroll to position [0, 0]
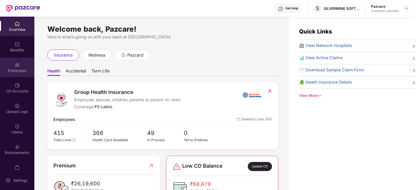
click at [15, 67] on img at bounding box center [17, 64] width 5 height 5
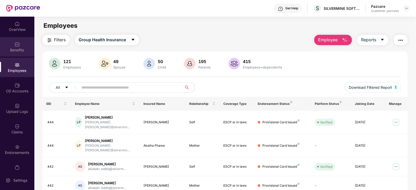
click at [22, 51] on div "Benefits" at bounding box center [17, 50] width 34 height 5
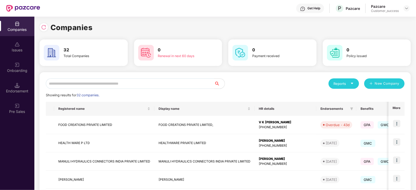
scroll to position [0, 0]
click at [67, 82] on input "text" at bounding box center [130, 84] width 168 height 10
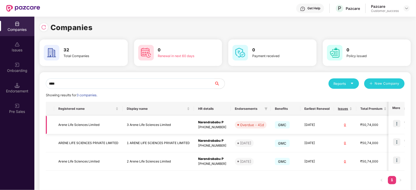
type input "****"
drag, startPoint x: 103, startPoint y: 124, endPoint x: 51, endPoint y: 127, distance: 52.1
click at [51, 127] on tr "Arene Life Sciences Limited 3 Arene Life Sciences Limited Narendrababu P [PHONE…" at bounding box center [257, 125] width 423 height 18
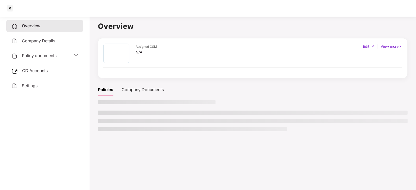
scroll to position [0, 0]
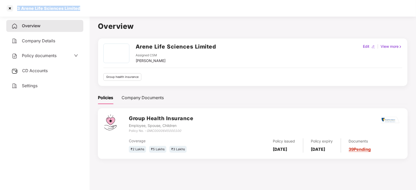
drag, startPoint x: 83, startPoint y: 9, endPoint x: 18, endPoint y: 11, distance: 64.6
click at [18, 11] on div "3 Arene Life Sciences Limited" at bounding box center [208, 8] width 416 height 17
copy div "3 Arene Life Sciences Limited"
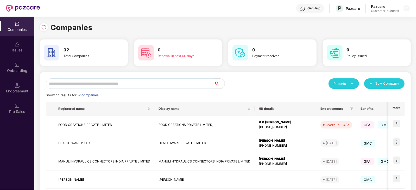
scroll to position [0, 0]
click at [78, 83] on input "text" at bounding box center [130, 84] width 168 height 10
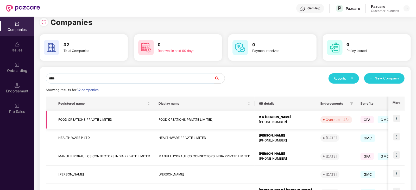
scroll to position [0, 0]
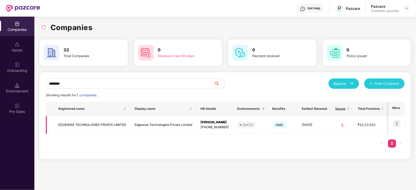
type input "********"
click at [396, 126] on img at bounding box center [396, 123] width 7 height 7
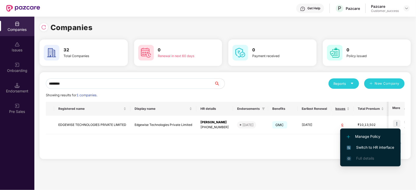
click at [363, 146] on span "Switch to HR interface" at bounding box center [370, 148] width 47 height 6
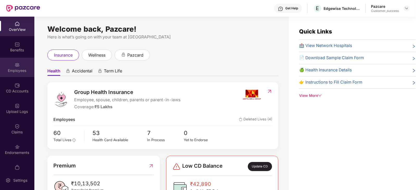
click at [21, 69] on div "Employees" at bounding box center [17, 70] width 34 height 5
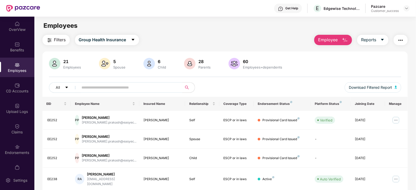
click at [136, 85] on input "text" at bounding box center [128, 88] width 93 height 8
paste input "*****"
type input "*****"
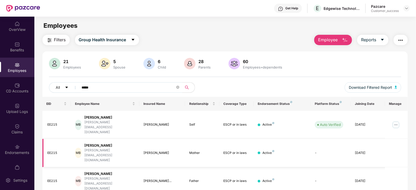
scroll to position [17, 0]
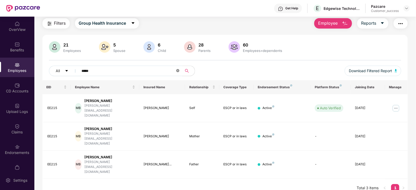
click at [179, 72] on icon "close-circle" at bounding box center [177, 70] width 3 height 3
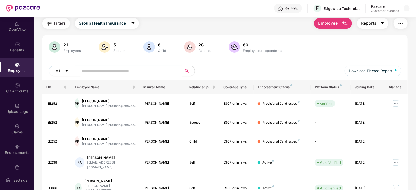
click at [382, 21] on button "Reports" at bounding box center [372, 23] width 31 height 10
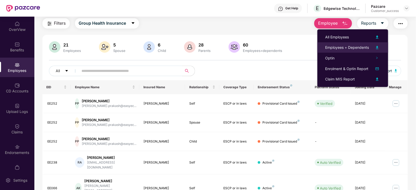
click at [362, 47] on div "Employees + Dependents" at bounding box center [347, 48] width 44 height 6
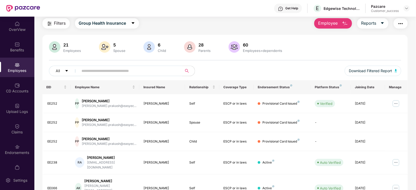
click at [101, 74] on input "text" at bounding box center [128, 71] width 93 height 8
paste input "******"
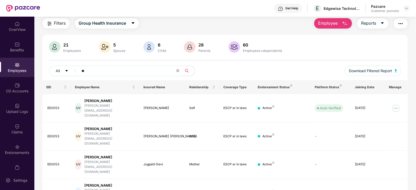
type input "*"
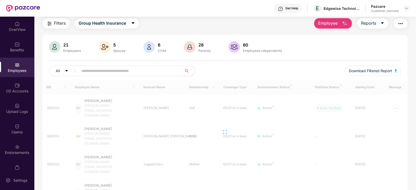
paste input "*****"
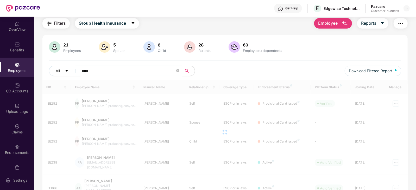
type input "*****"
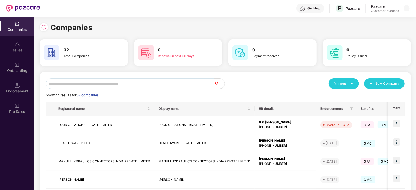
scroll to position [0, 0]
click at [79, 87] on input "text" at bounding box center [130, 84] width 168 height 10
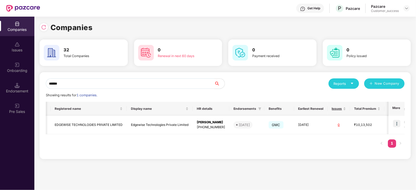
scroll to position [0, 0]
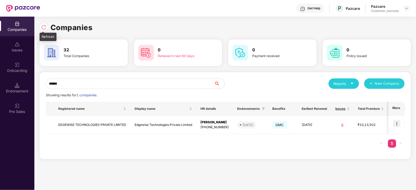
click at [40, 26] on div at bounding box center [44, 27] width 8 height 8
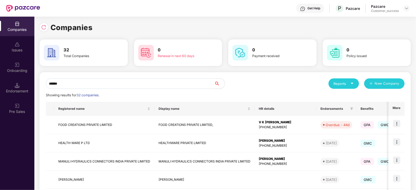
click at [79, 85] on input "******" at bounding box center [130, 84] width 168 height 10
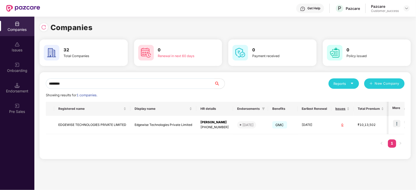
type input "********"
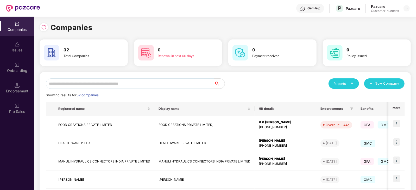
click at [83, 84] on input "text" at bounding box center [130, 84] width 168 height 10
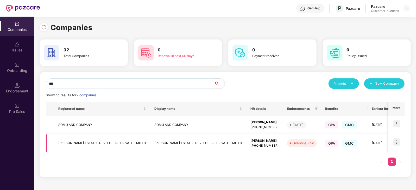
type input "***"
click at [93, 144] on td "[PERSON_NAME] ESTATES DEVELOPERS PRIVATE LIMITED" at bounding box center [102, 144] width 96 height 18
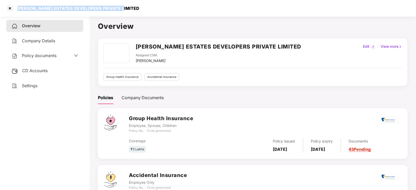
drag, startPoint x: 130, startPoint y: 5, endPoint x: 16, endPoint y: 8, distance: 113.5
click at [16, 8] on div "[PERSON_NAME] ESTATES DEVELOPERS PRIVATE LIMITED" at bounding box center [208, 8] width 416 height 17
copy div "[PERSON_NAME] ESTATES DEVELOPERS PRIVATE LIMITED"
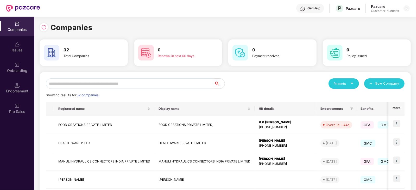
click at [69, 83] on input "text" at bounding box center [130, 84] width 168 height 10
type input "*"
click at [120, 7] on div "Get Help P Pazcare Pazcare Customer_success" at bounding box center [224, 8] width 369 height 17
click at [58, 85] on input "*" at bounding box center [130, 84] width 168 height 10
click at [90, 85] on input "text" at bounding box center [130, 84] width 168 height 10
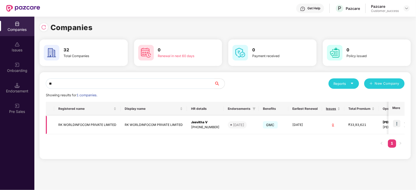
type input "**"
drag, startPoint x: 118, startPoint y: 124, endPoint x: 46, endPoint y: 124, distance: 72.6
click at [46, 124] on tr "RK WORLDINFOCOM PRIVATE LIMITED RK WORLDINFOCOM PRIVATE LIMITED Jeevitha V [PHO…" at bounding box center [277, 125] width 463 height 18
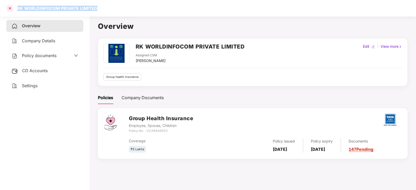
drag, startPoint x: 100, startPoint y: 7, endPoint x: 11, endPoint y: 8, distance: 89.0
click at [11, 8] on div "RK WORLDINFOCOM PRIVATE LIMITED" at bounding box center [208, 8] width 416 height 17
copy div "RK WORLDINFOCOM PRIVATE LIMITED"
